Goal: Navigation & Orientation: Find specific page/section

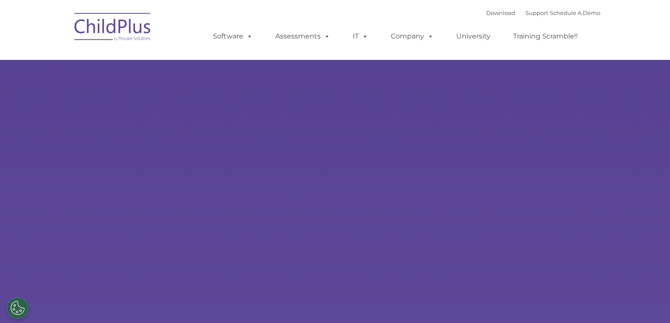
select select "MEDIUM"
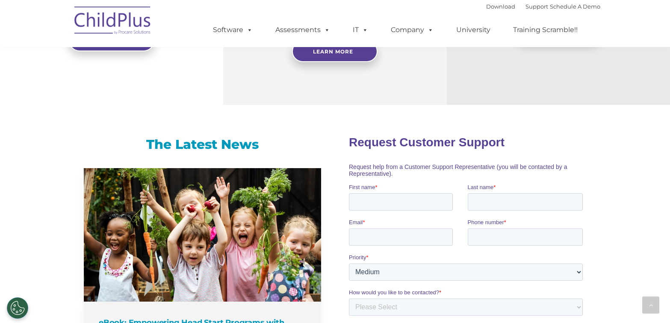
scroll to position [453, 0]
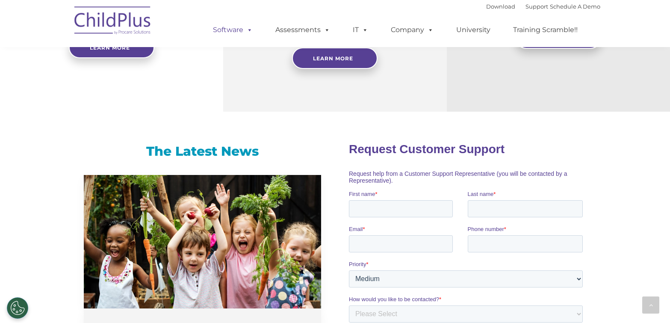
click at [237, 29] on link "Software" at bounding box center [232, 29] width 57 height 17
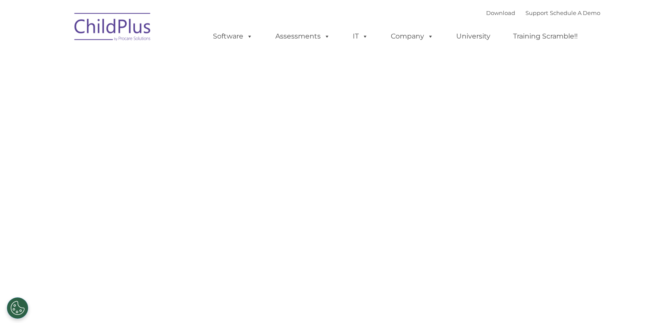
type input ""
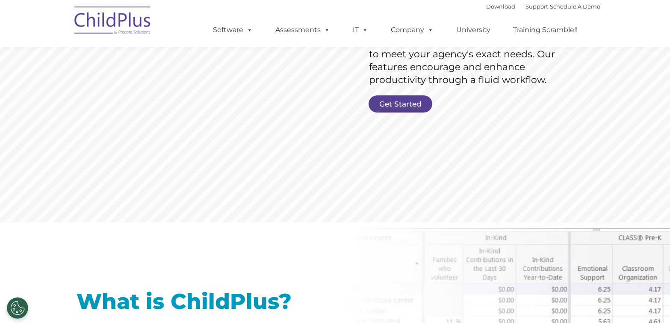
scroll to position [193, 0]
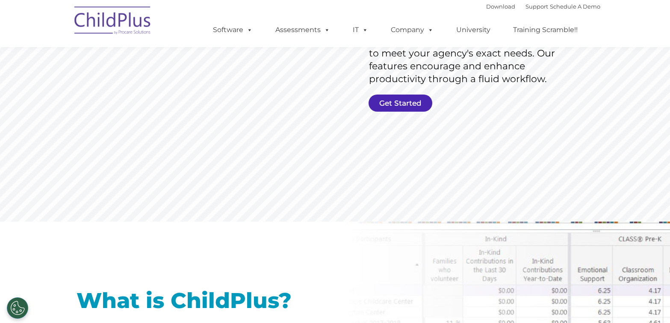
click at [397, 103] on link "Get Started" at bounding box center [400, 102] width 64 height 17
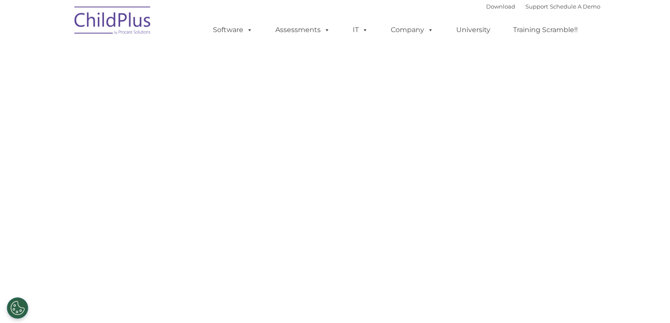
select select "MEDIUM"
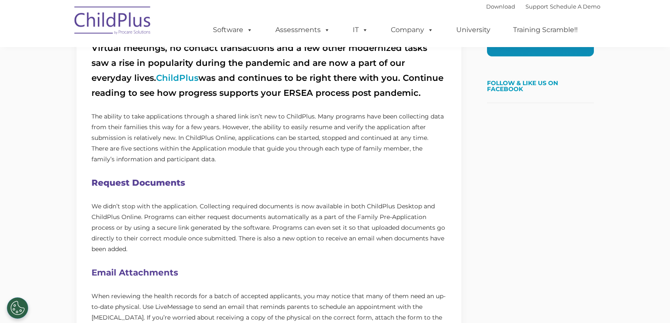
scroll to position [314, 0]
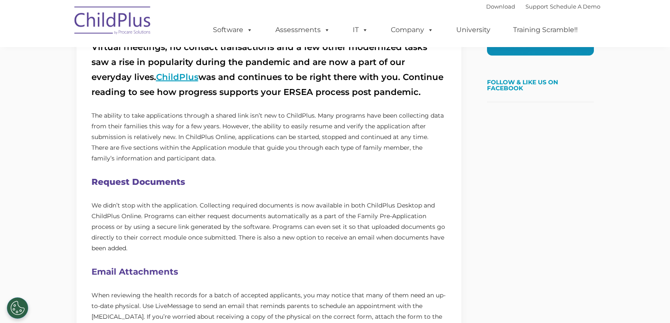
click at [156, 78] on link "ChildPlus" at bounding box center [177, 77] width 42 height 10
